Goal: Task Accomplishment & Management: Manage account settings

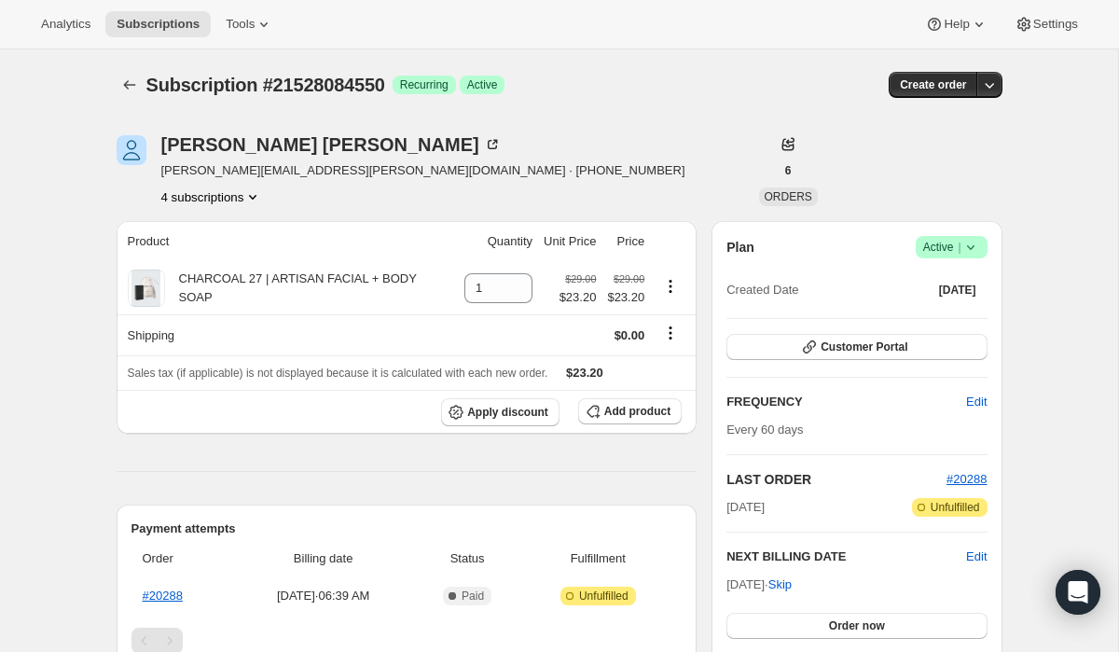
click at [214, 199] on button "4 subscriptions" at bounding box center [212, 197] width 102 height 19
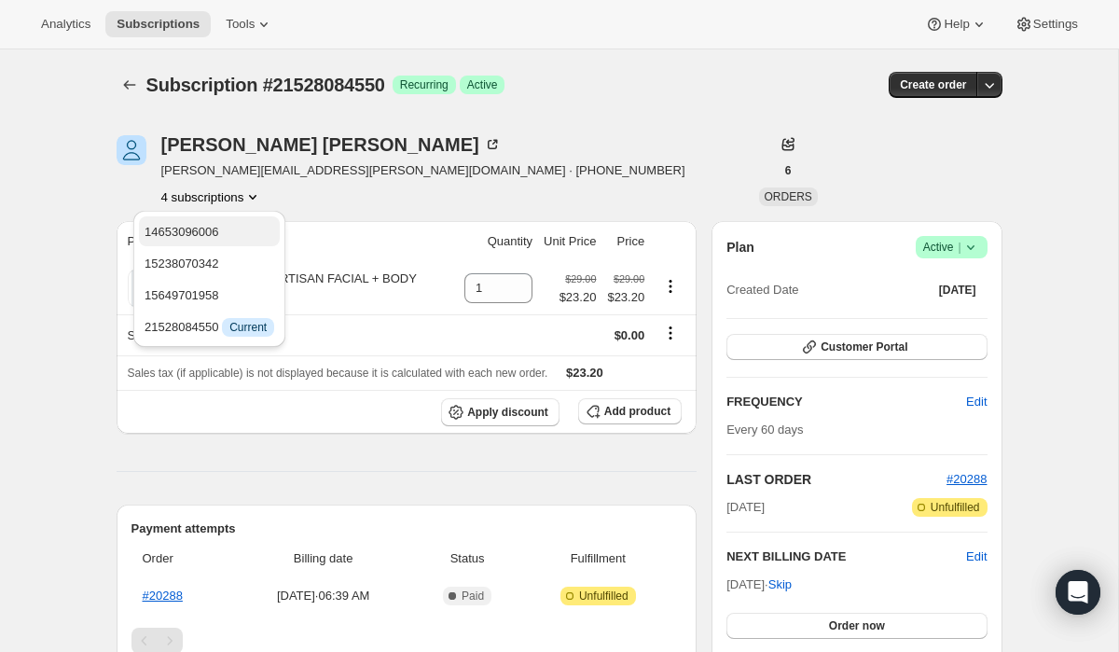
click at [219, 231] on span "14653096006" at bounding box center [182, 232] width 75 height 14
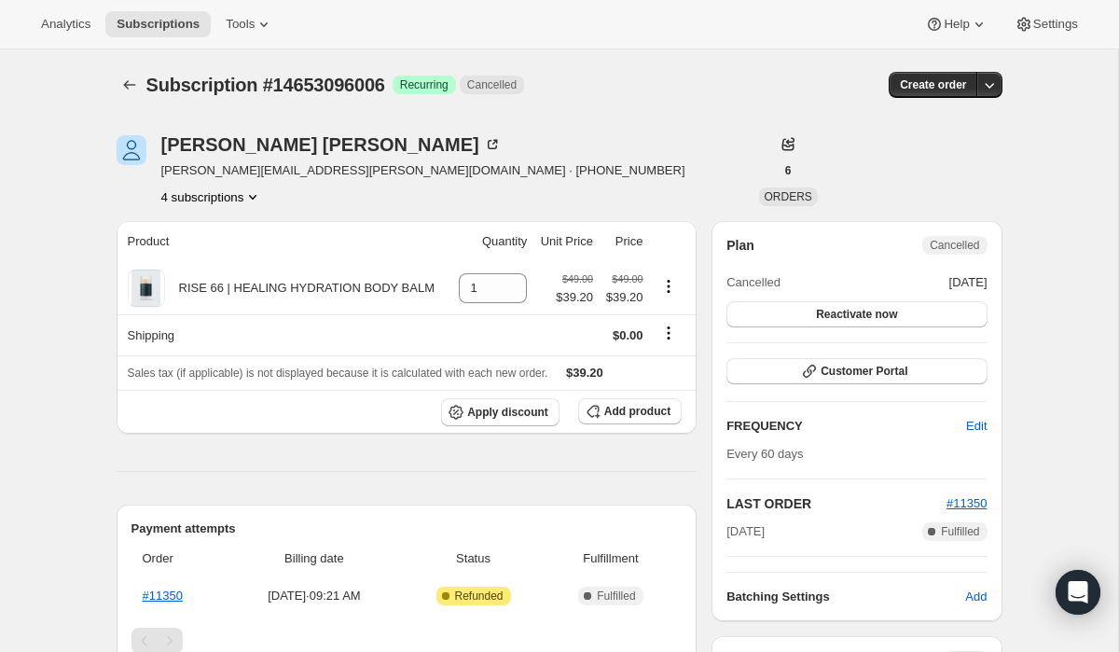
click at [221, 194] on button "4 subscriptions" at bounding box center [212, 197] width 102 height 19
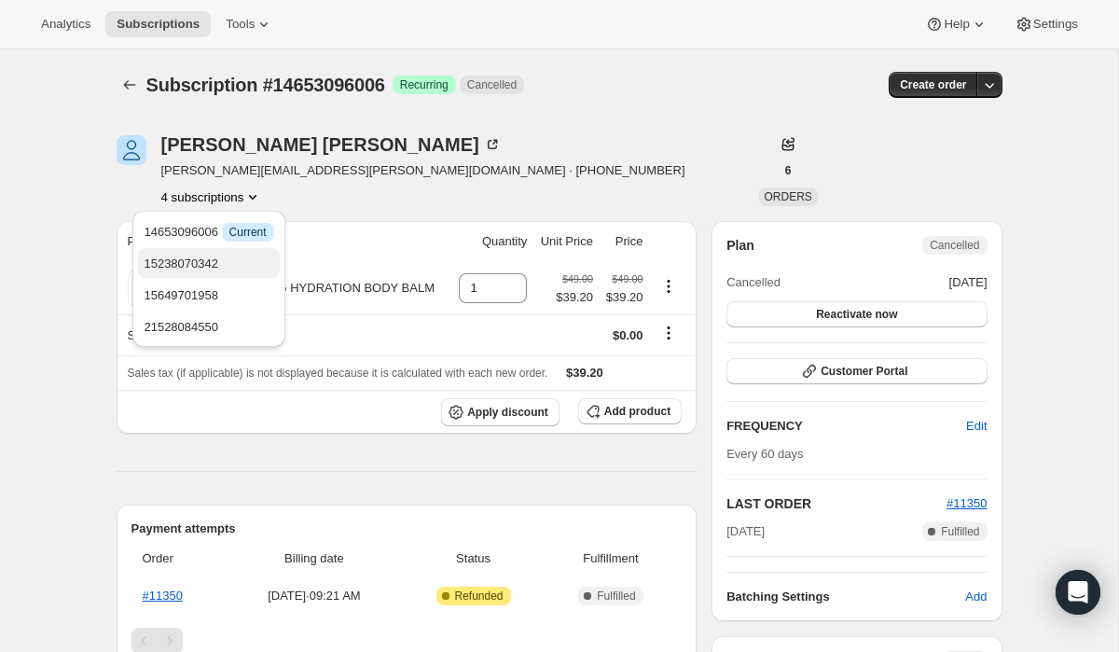
click at [233, 263] on span "15238070342" at bounding box center [209, 264] width 130 height 19
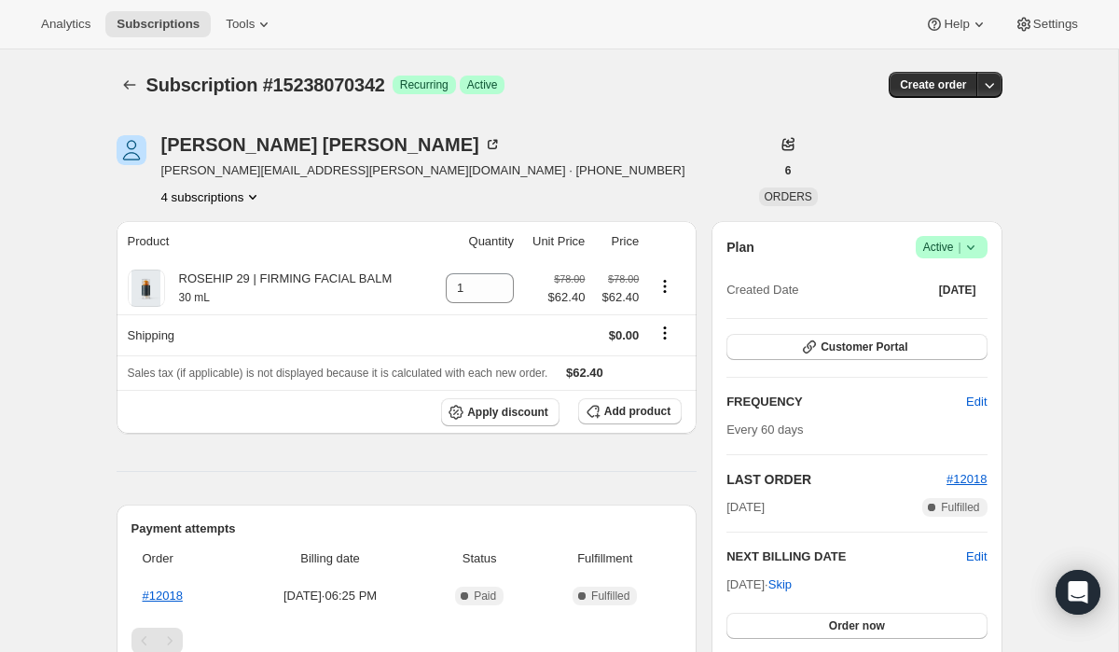
click at [239, 197] on button "4 subscriptions" at bounding box center [212, 197] width 102 height 19
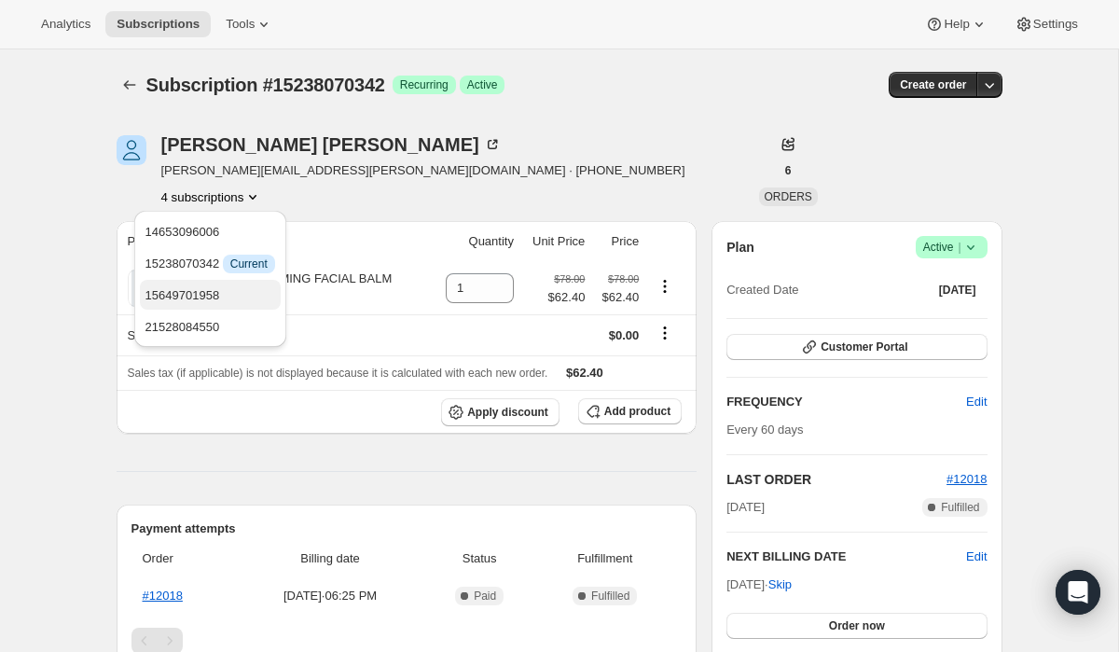
click at [241, 293] on span "15649701958" at bounding box center [211, 295] width 130 height 19
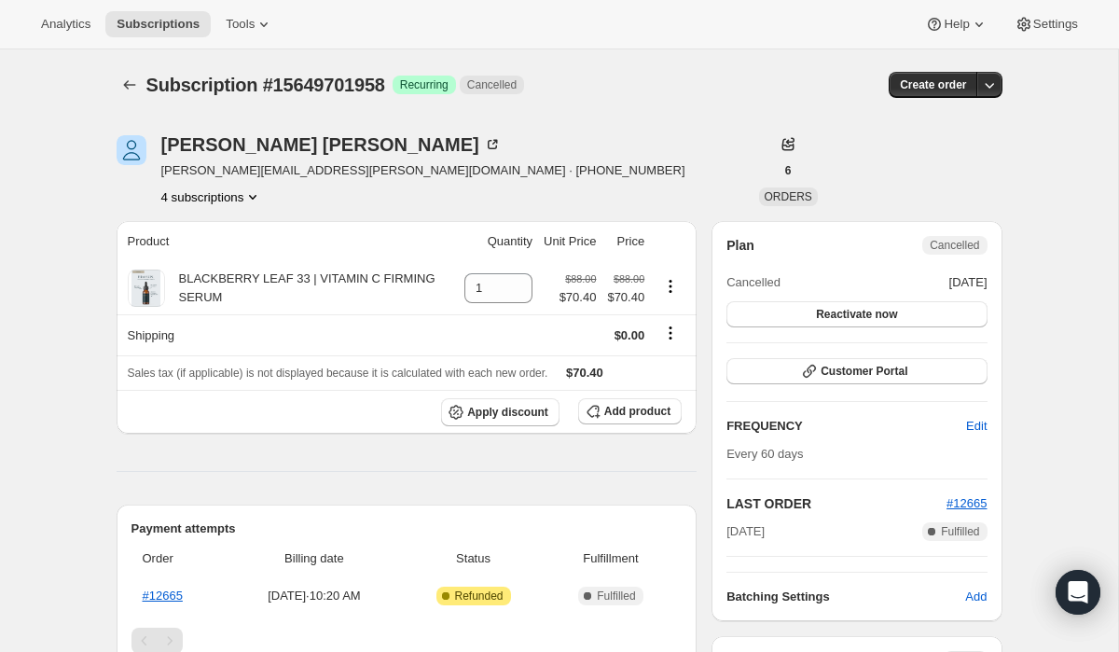
click at [232, 196] on button "4 subscriptions" at bounding box center [212, 197] width 102 height 19
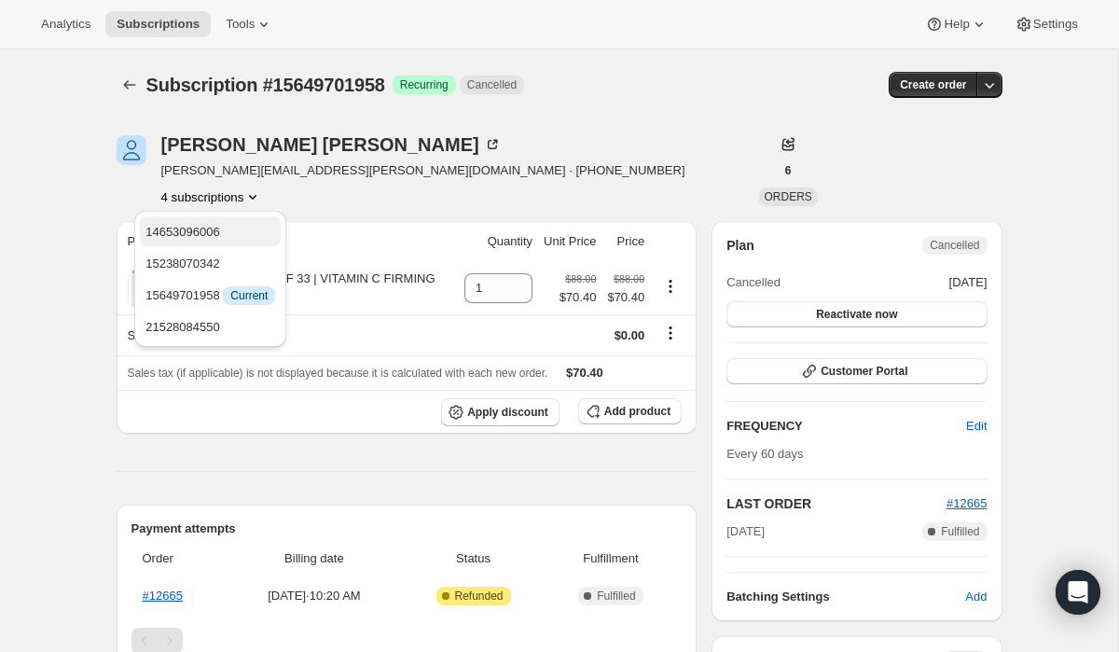
click at [239, 229] on span "14653096006" at bounding box center [211, 232] width 130 height 19
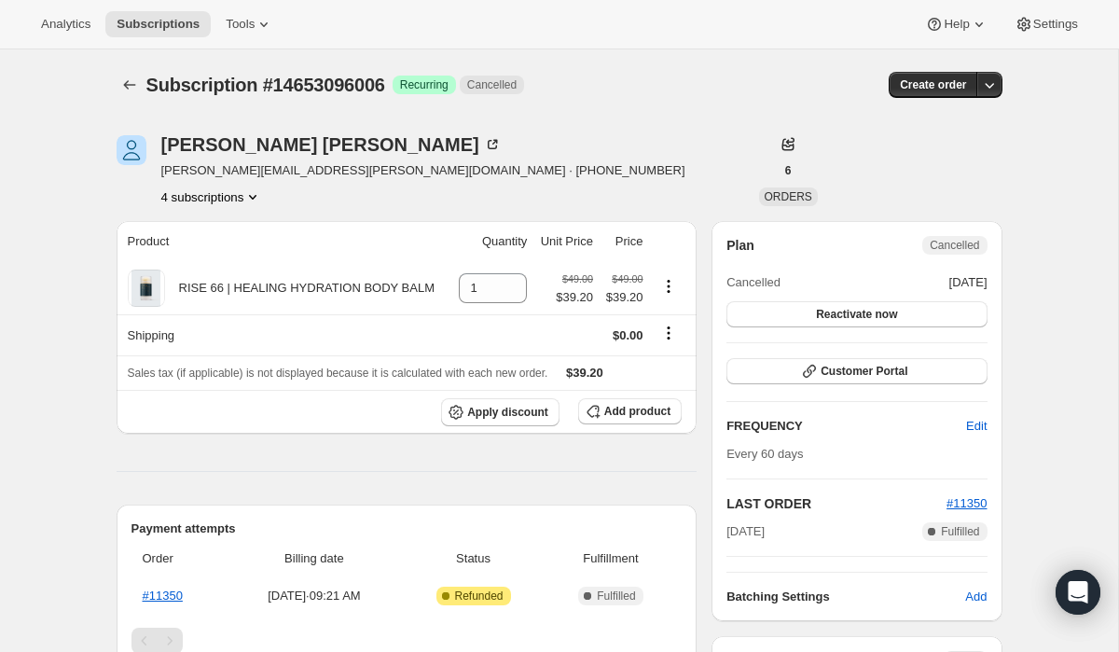
click at [229, 195] on button "4 subscriptions" at bounding box center [212, 197] width 102 height 19
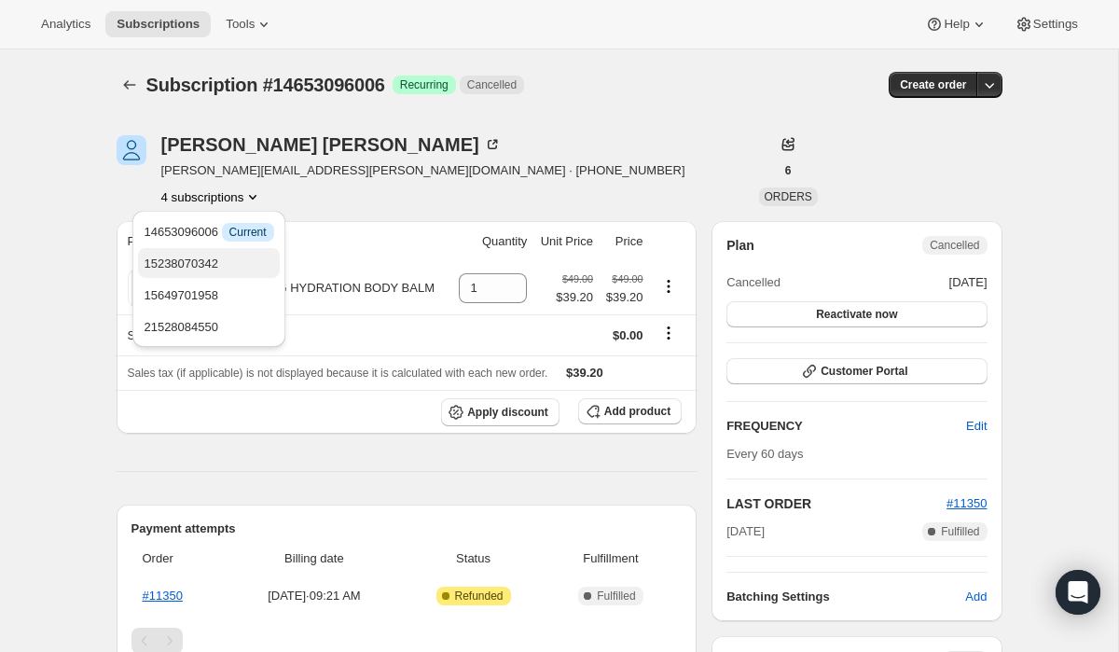
click at [248, 265] on span "15238070342" at bounding box center [209, 264] width 130 height 19
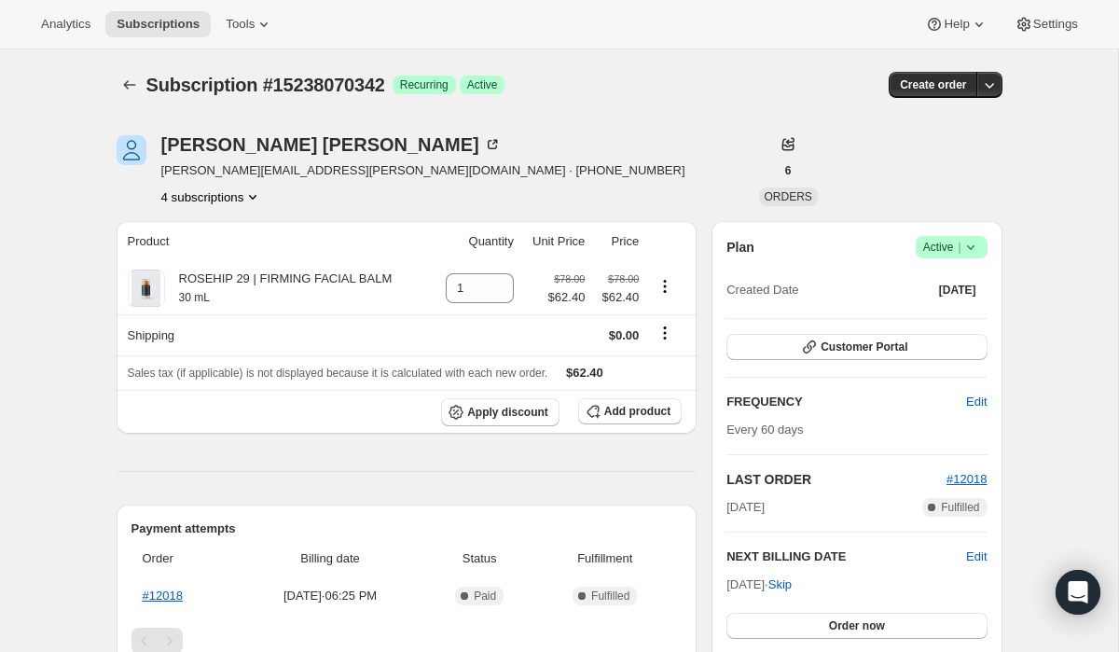
click at [230, 198] on button "4 subscriptions" at bounding box center [212, 197] width 102 height 19
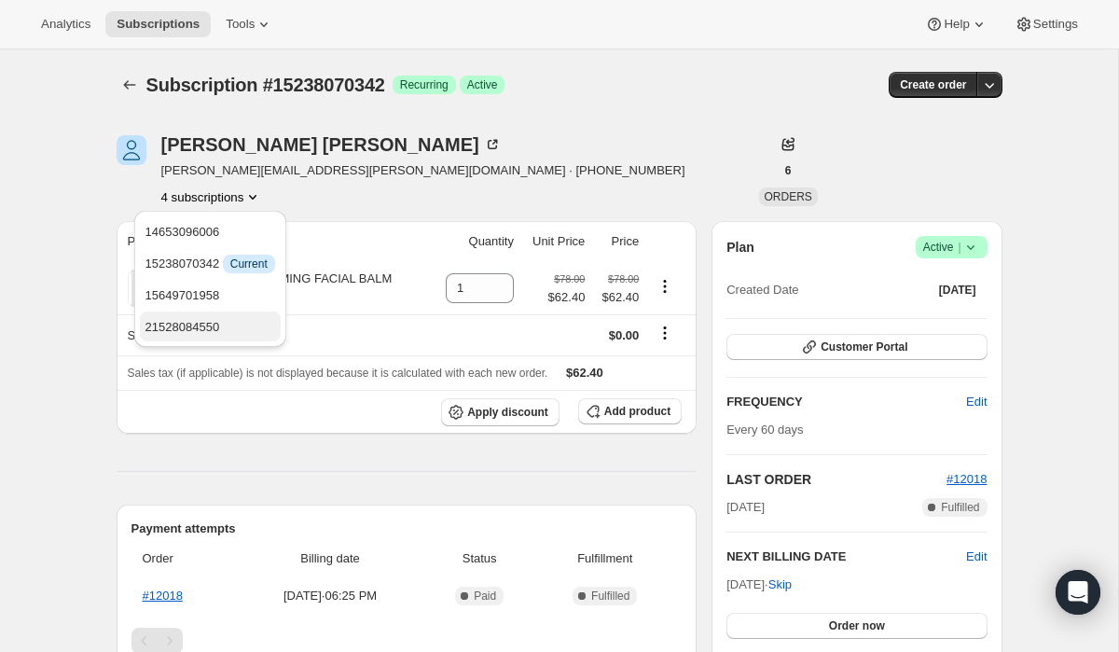
click at [238, 327] on span "21528084550" at bounding box center [211, 327] width 130 height 19
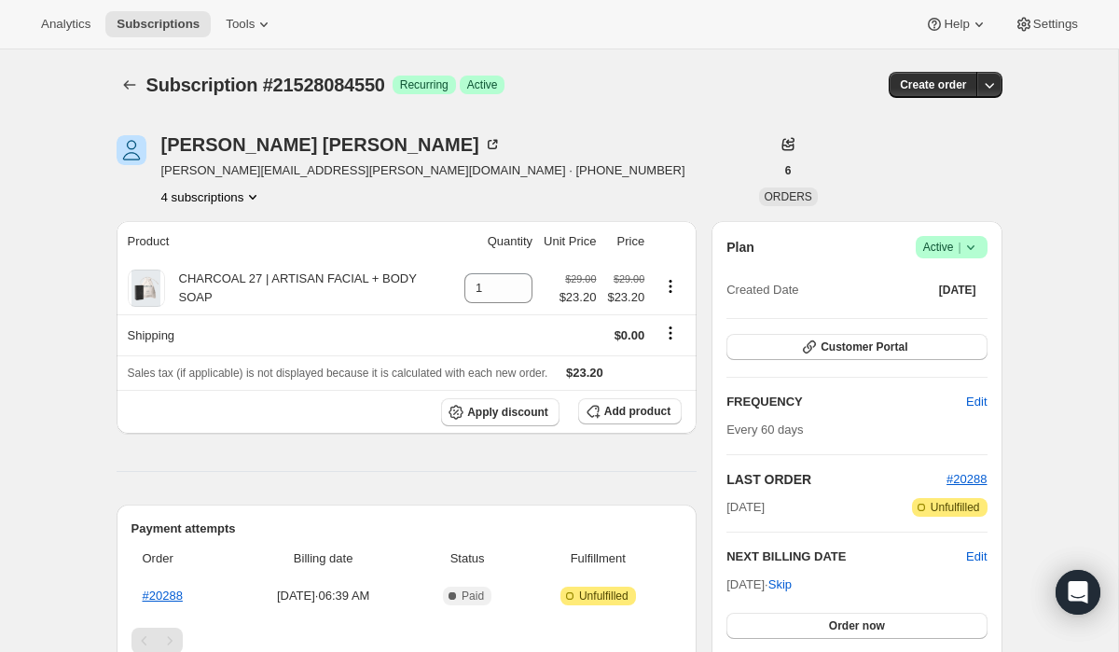
click at [229, 189] on button "4 subscriptions" at bounding box center [212, 197] width 102 height 19
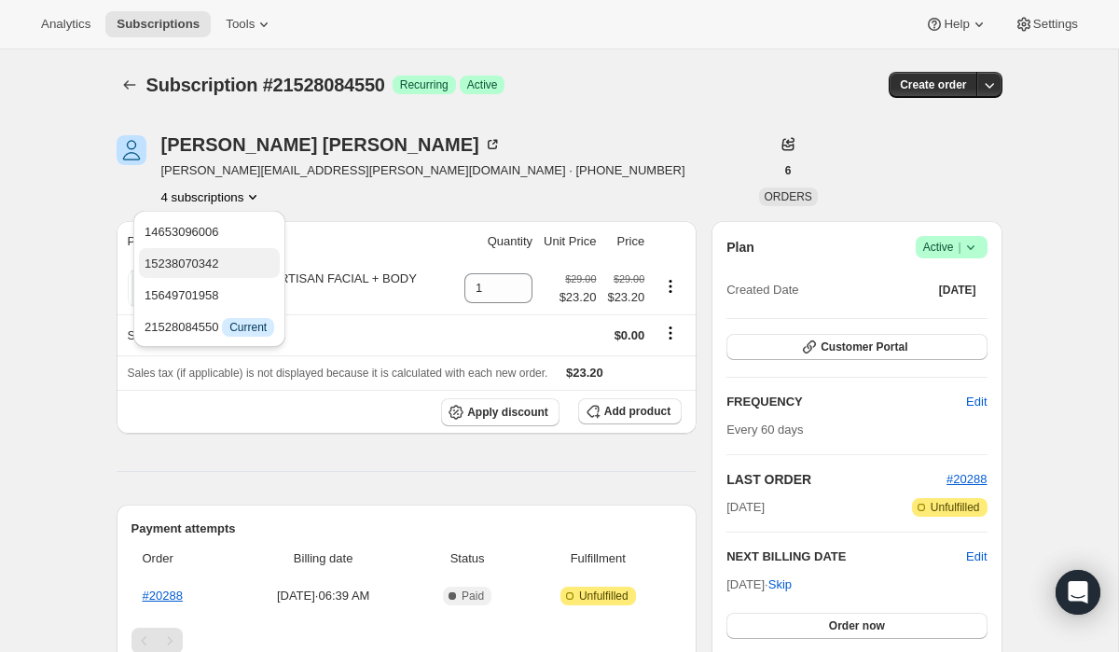
click at [237, 261] on span "15238070342" at bounding box center [210, 264] width 130 height 19
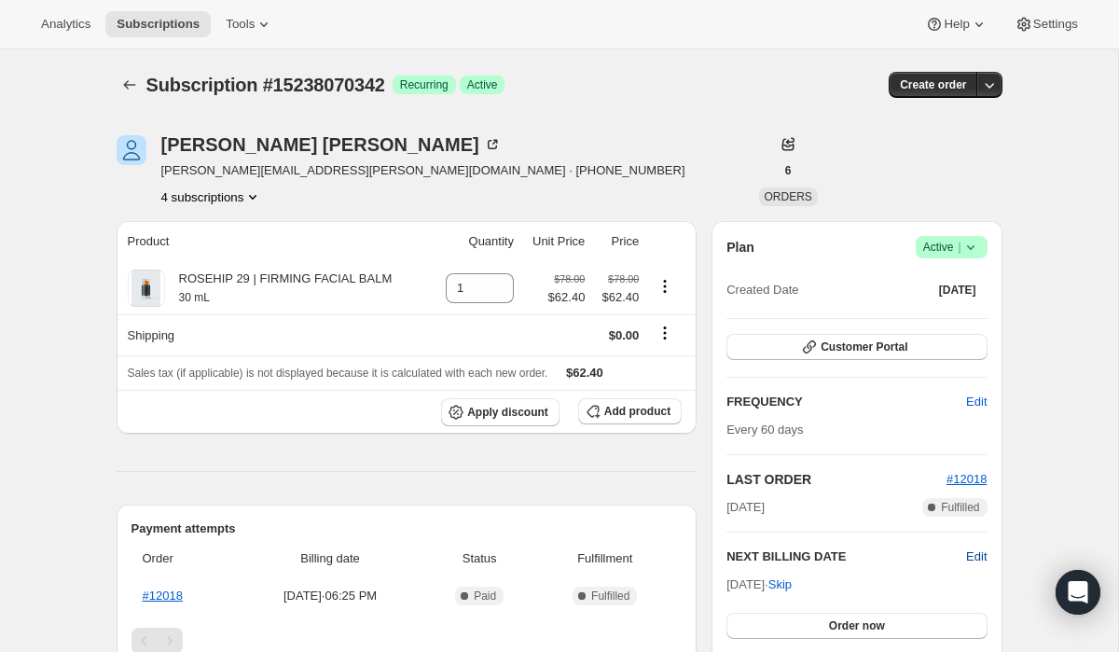
click at [975, 557] on span "Edit" at bounding box center [976, 557] width 21 height 19
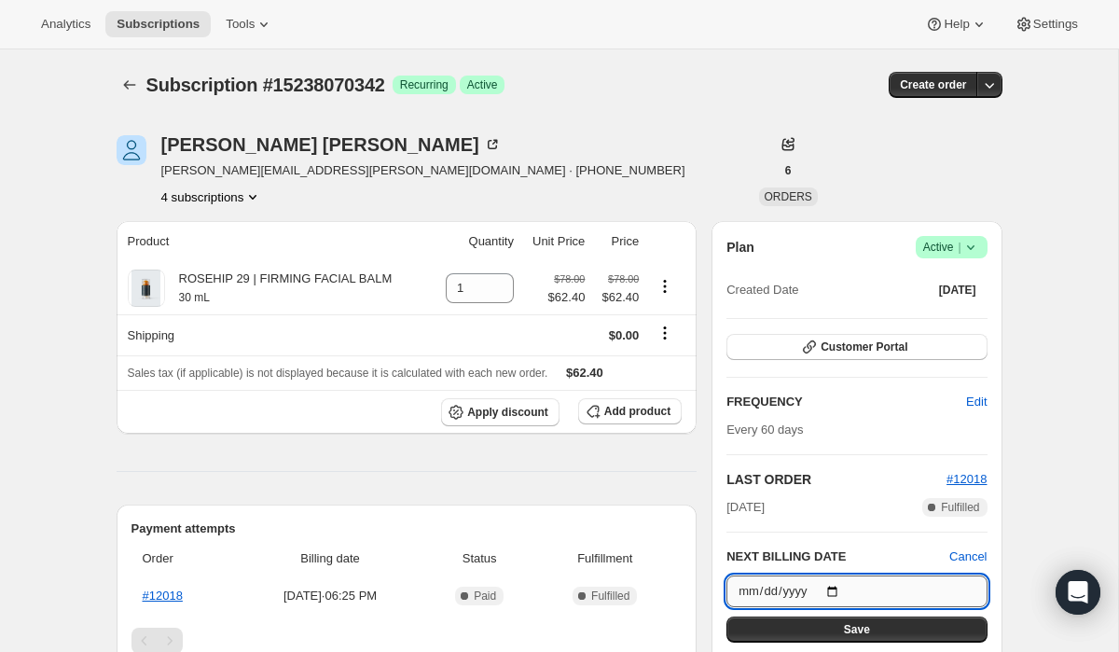
click at [836, 591] on input "[DATE]" at bounding box center [857, 592] width 260 height 32
type input "[DATE]"
click at [851, 630] on span "Save" at bounding box center [857, 629] width 26 height 15
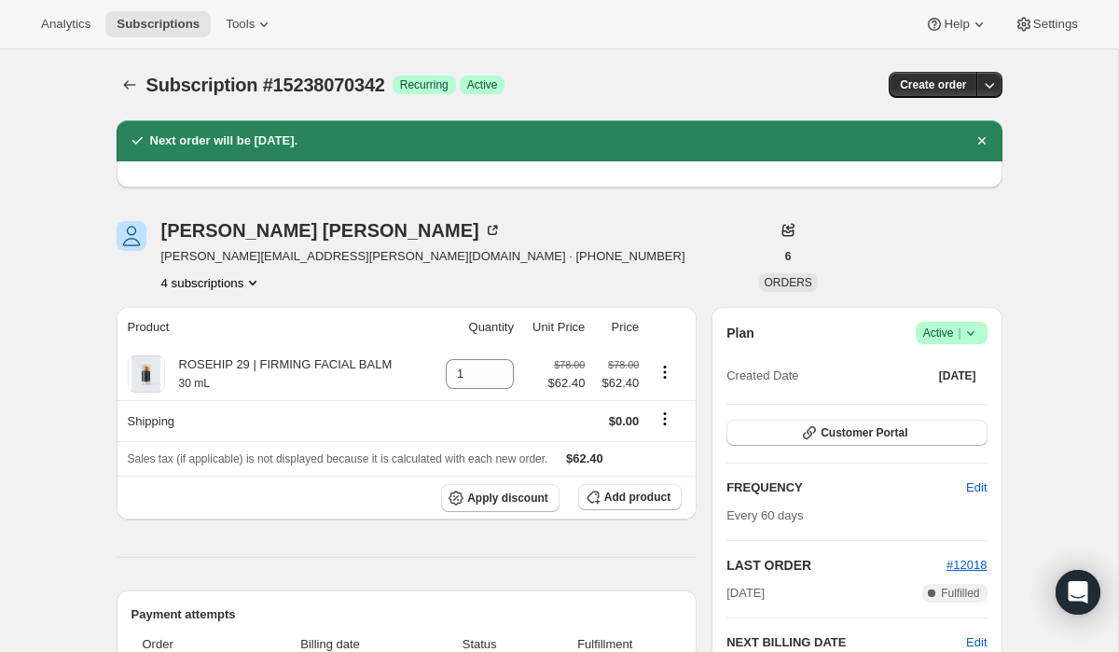
click at [230, 281] on button "4 subscriptions" at bounding box center [212, 282] width 102 height 19
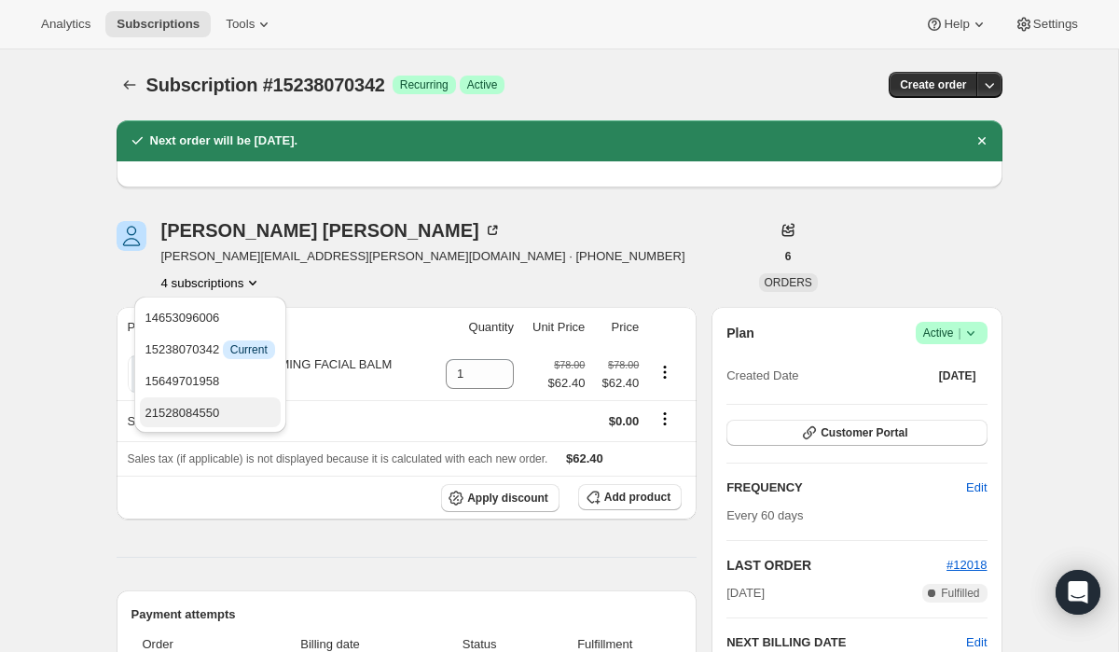
click at [241, 416] on span "21528084550" at bounding box center [211, 413] width 130 height 19
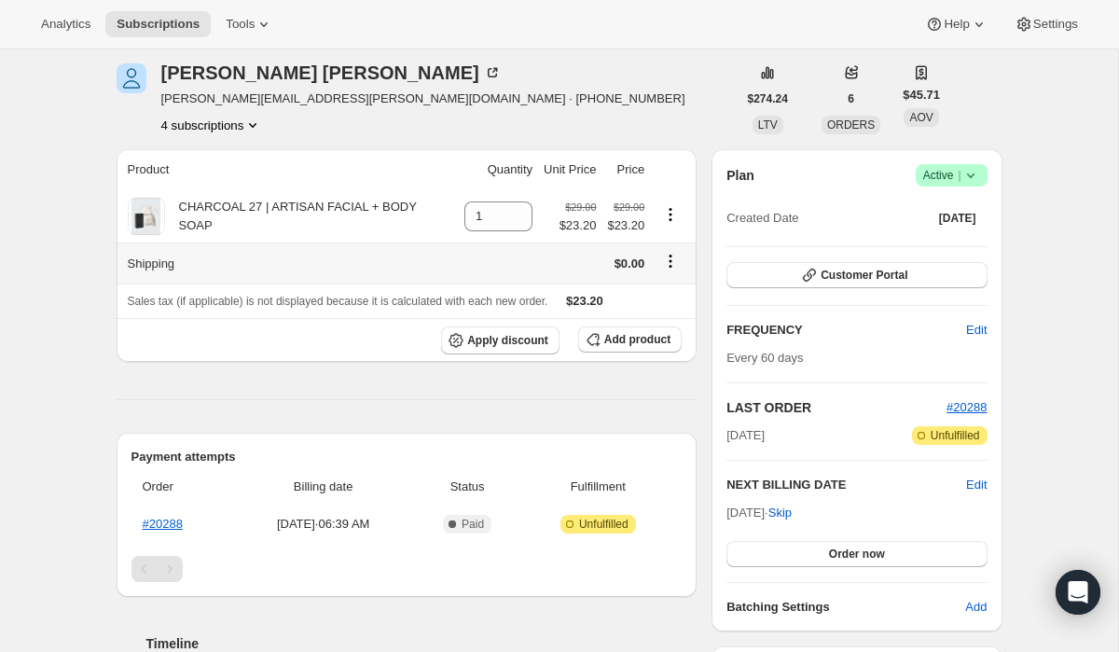
scroll to position [161, 0]
